Goal: Task Accomplishment & Management: Manage account settings

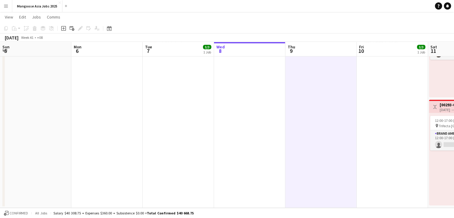
scroll to position [0, 143]
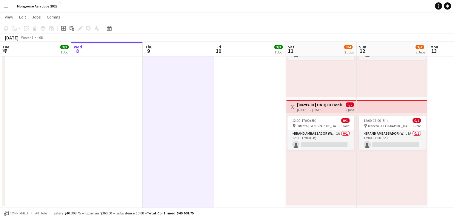
drag, startPoint x: 340, startPoint y: 168, endPoint x: 270, endPoint y: 164, distance: 70.0
click at [340, 168] on div "12:00-17:00 (5h) 0/1 pin Trifecta Singapore 1 Role Brand Ambassador (weekend) 1…" at bounding box center [321, 159] width 70 height 93
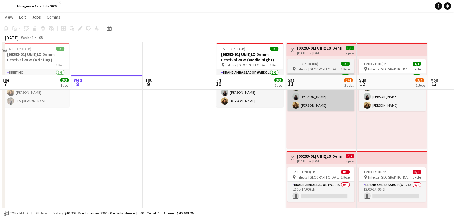
scroll to position [60, 0]
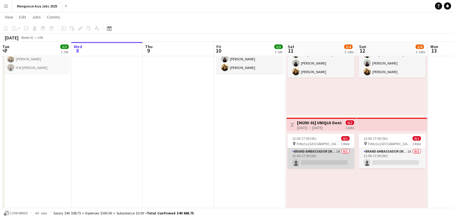
click at [330, 154] on app-card-role "Brand Ambassador (weekend) 1A 0/1 12:00-17:00 (5h) single-neutral-actions" at bounding box center [321, 158] width 67 height 20
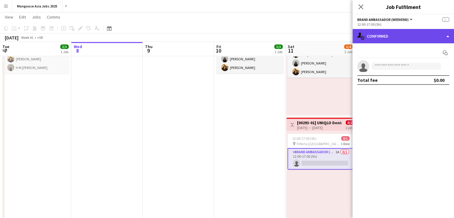
click at [403, 42] on div "single-neutral-actions-check-2 Confirmed" at bounding box center [404, 36] width 102 height 14
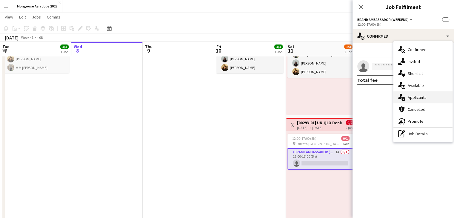
click at [410, 101] on div "single-neutral-actions-information Applicants" at bounding box center [423, 97] width 59 height 12
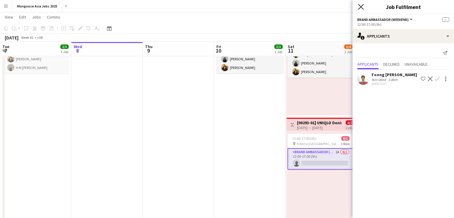
click at [359, 9] on icon at bounding box center [361, 7] width 6 height 6
